Goal: Transaction & Acquisition: Purchase product/service

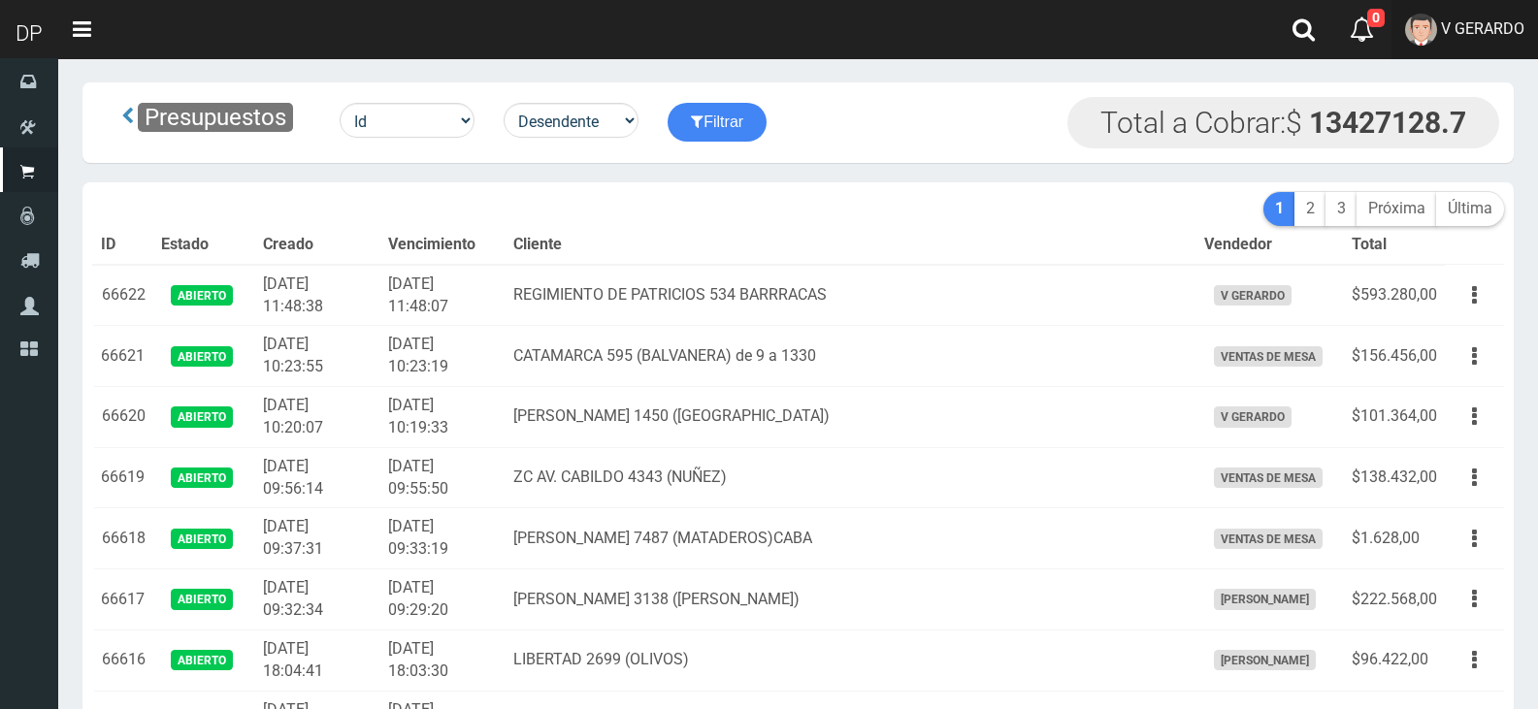
click at [1463, 32] on span "V GERARDO" at bounding box center [1482, 28] width 83 height 18
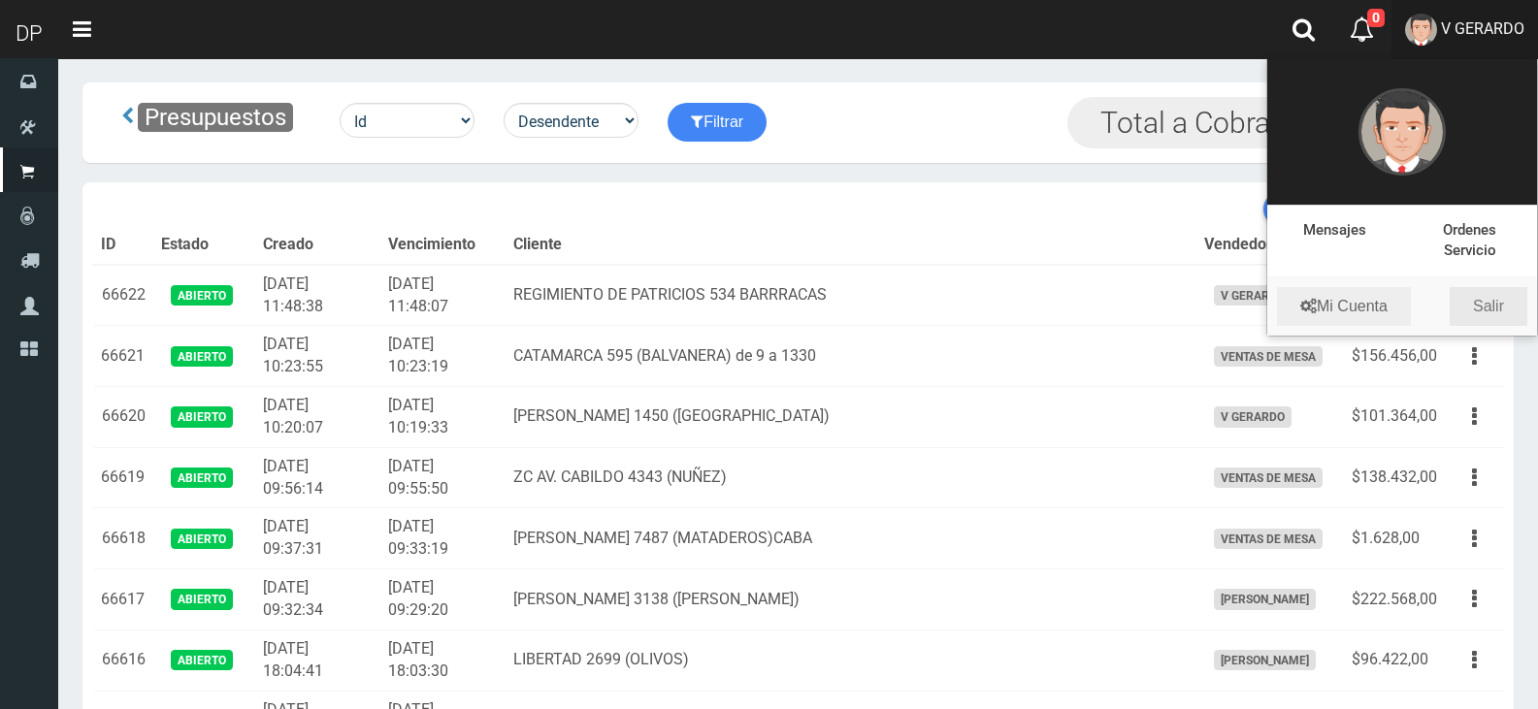
click at [1503, 302] on link "Salir" at bounding box center [1489, 306] width 78 height 39
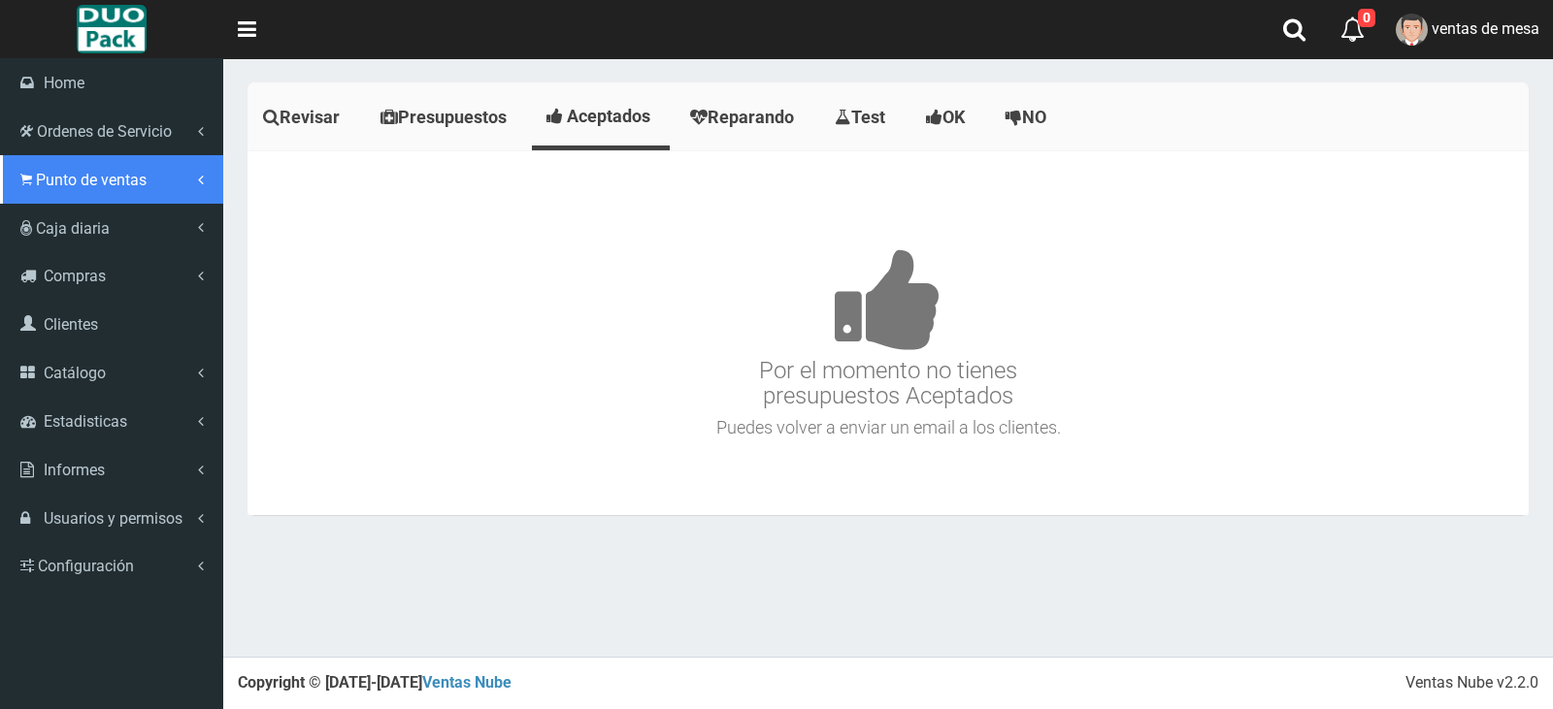
click at [44, 185] on span "Punto de ventas" at bounding box center [91, 180] width 111 height 18
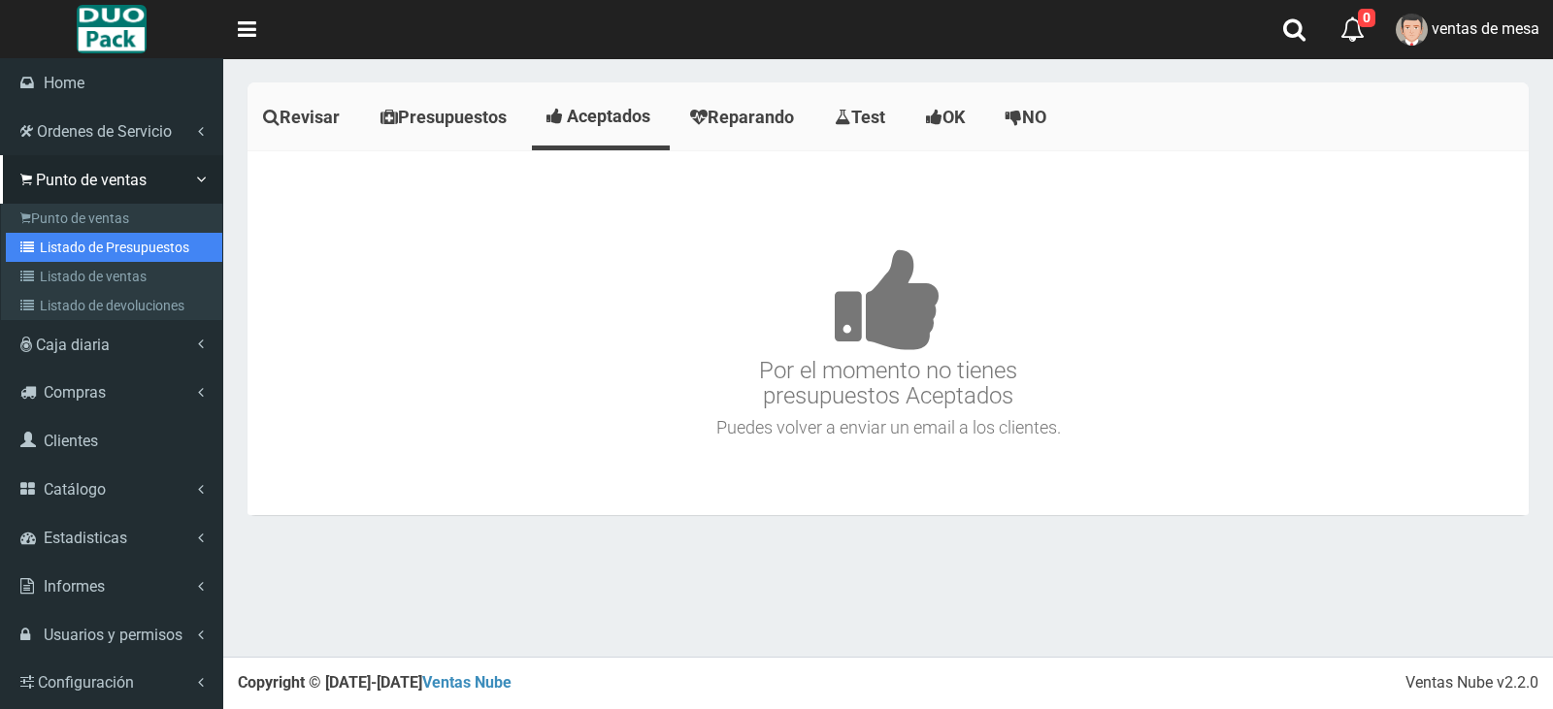
click at [130, 252] on link "Listado de Presupuestos" at bounding box center [114, 247] width 216 height 29
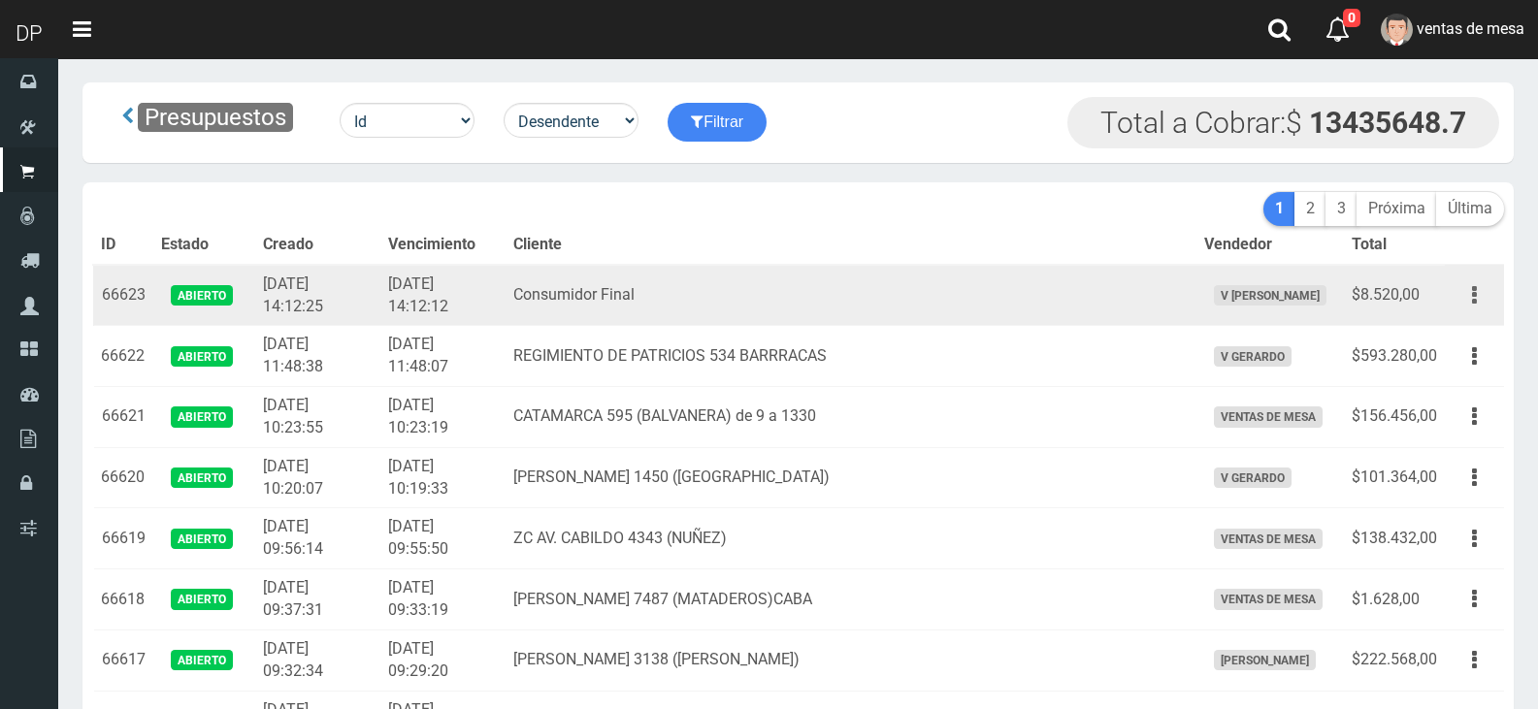
click at [1462, 286] on button "button" at bounding box center [1475, 296] width 44 height 34
click at [1465, 312] on ul "Editar Imprimir Eliminar" at bounding box center [1418, 392] width 155 height 160
click at [1481, 291] on button "button" at bounding box center [1475, 296] width 44 height 34
click at [0, 0] on link "Editar" at bounding box center [0, 0] width 0 height 0
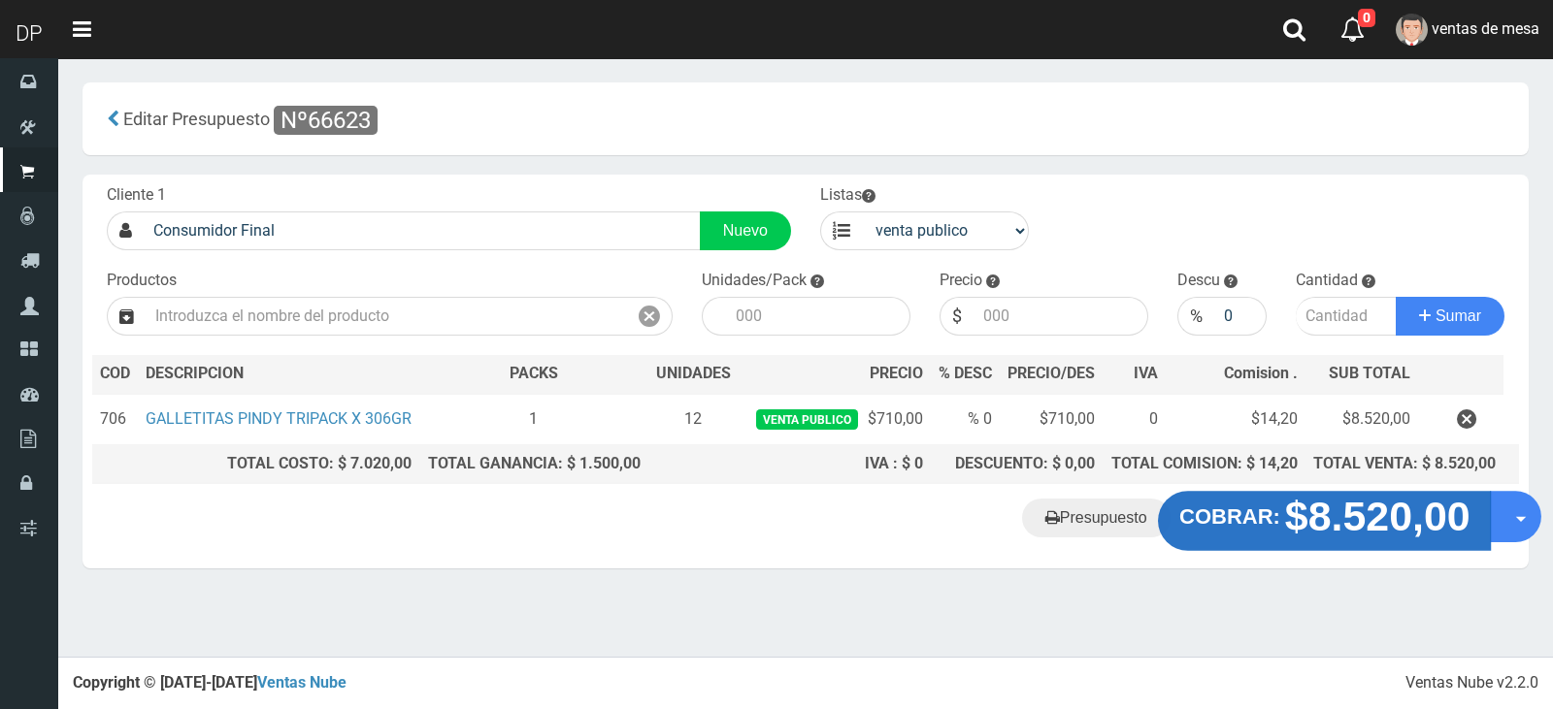
click at [1301, 536] on strong "$8.520,00" at bounding box center [1376, 517] width 185 height 46
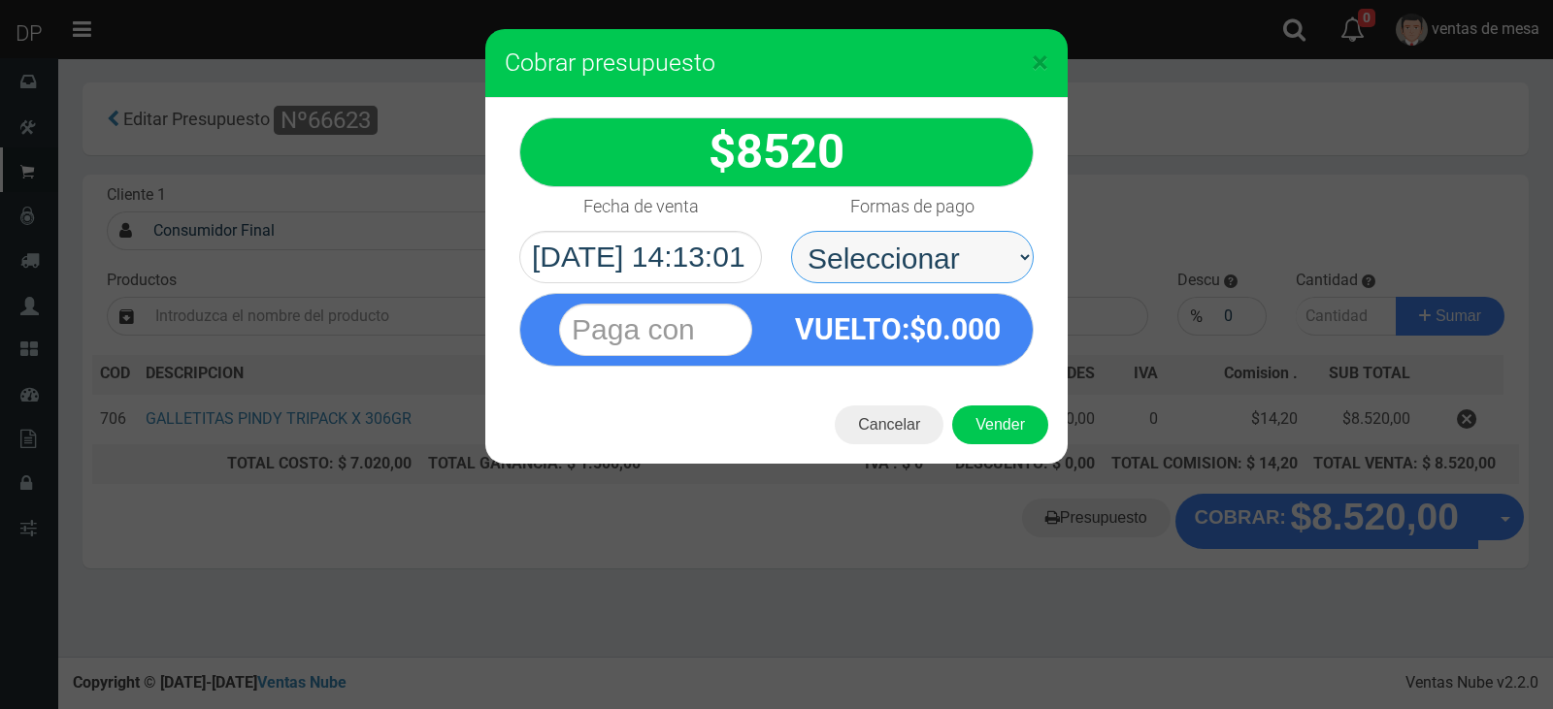
click at [958, 250] on select "Seleccionar Efectivo Tarjeta de Crédito Depósito Débito" at bounding box center [912, 257] width 243 height 52
select select "Efectivo"
click at [791, 231] on select "Seleccionar Efectivo Tarjeta de Crédito Depósito Débito" at bounding box center [912, 257] width 243 height 52
click at [978, 406] on button "Vender" at bounding box center [1000, 425] width 96 height 39
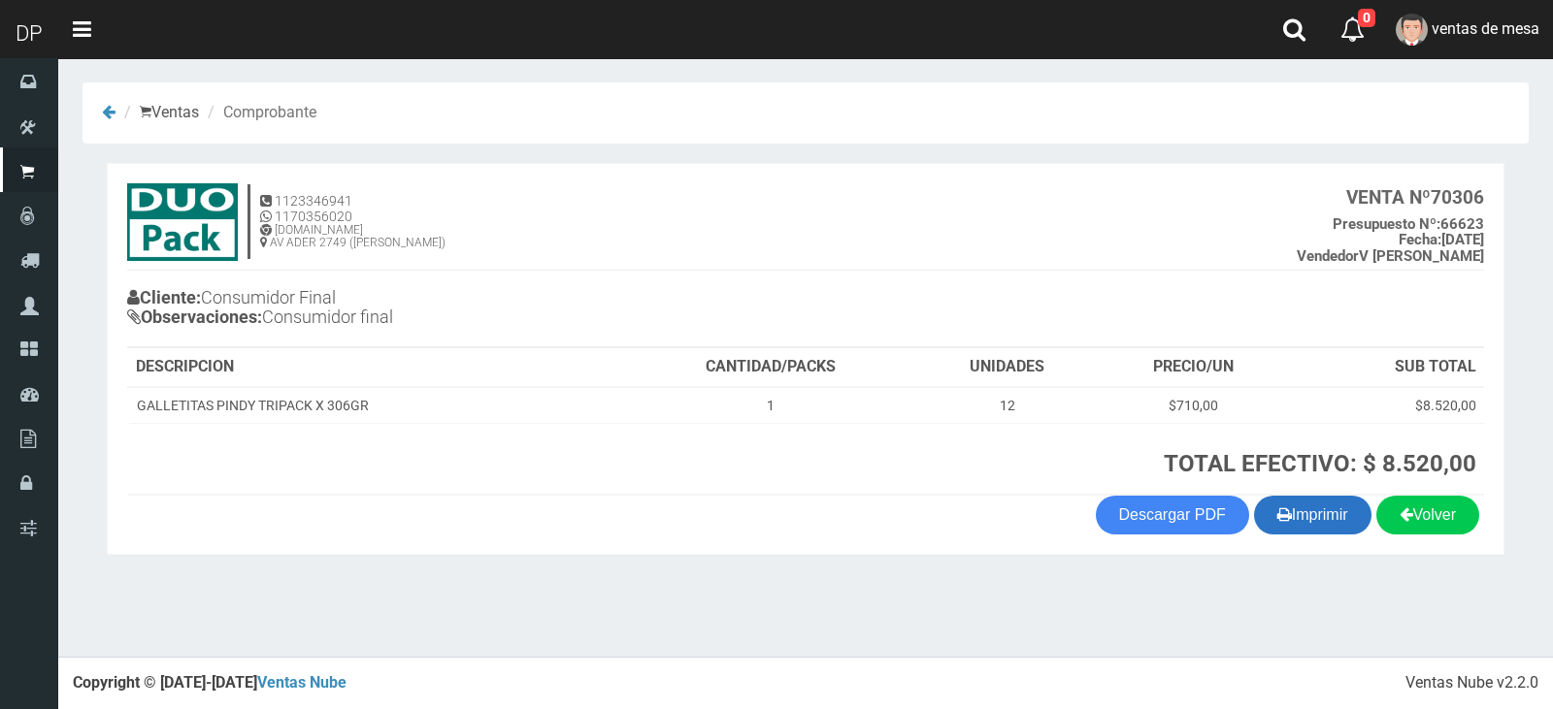
click at [1277, 515] on icon "button" at bounding box center [1284, 514] width 15 height 27
click at [830, 541] on section "1123346941 1170356020 [DOMAIN_NAME] AV ADER 2749 ([PERSON_NAME]) VENTA Nº 70306…" at bounding box center [805, 359] width 1397 height 392
